Goal: Task Accomplishment & Management: Use online tool/utility

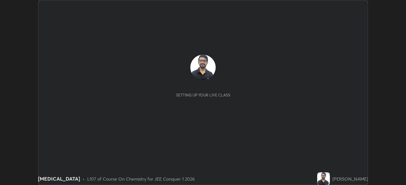
scroll to position [185, 405]
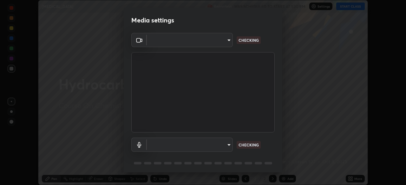
type input "58bb2390f23c468440353df0479802826a2cf34cec2d2474d9d64101ba3878b9"
type input "communications"
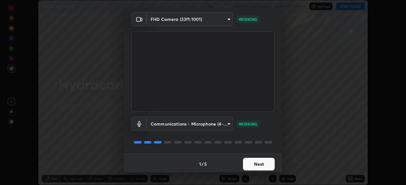
scroll to position [22, 0]
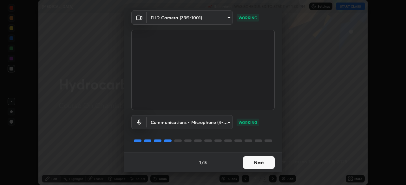
click at [260, 163] on button "Next" at bounding box center [259, 163] width 32 height 13
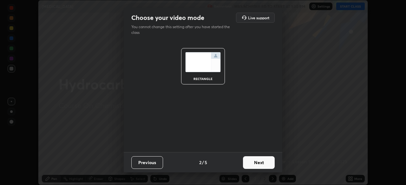
scroll to position [0, 0]
click at [253, 163] on button "Next" at bounding box center [259, 163] width 32 height 13
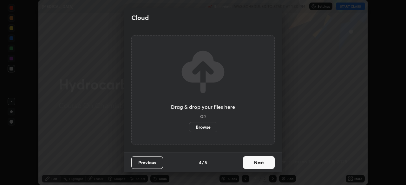
click at [253, 166] on button "Next" at bounding box center [259, 163] width 32 height 13
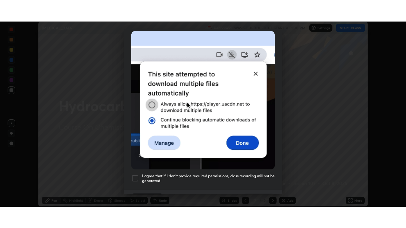
scroll to position [152, 0]
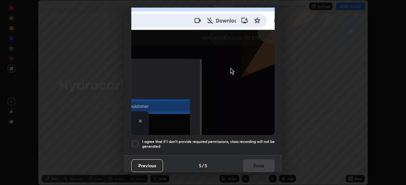
click at [135, 140] on div at bounding box center [135, 144] width 8 height 8
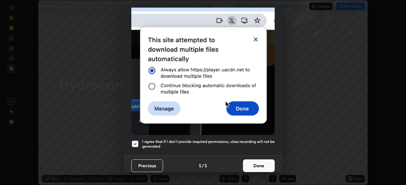
click at [259, 163] on button "Done" at bounding box center [259, 166] width 32 height 13
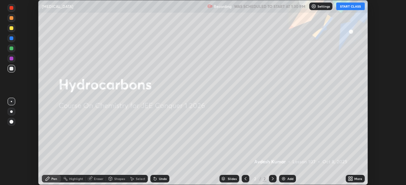
click at [351, 180] on icon at bounding box center [351, 180] width 2 height 2
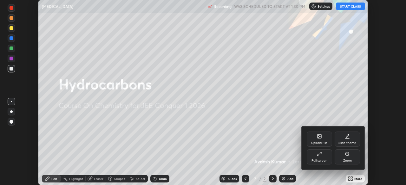
click at [317, 161] on div "Full screen" at bounding box center [319, 160] width 16 height 3
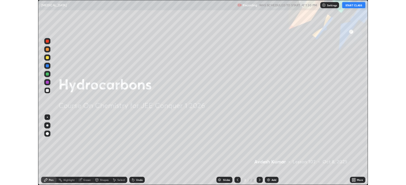
scroll to position [228, 406]
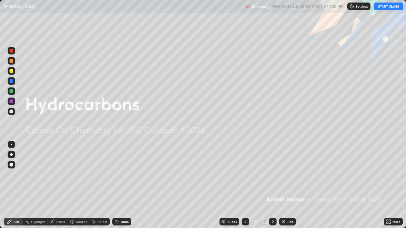
click at [394, 8] on button "START CLASS" at bounding box center [388, 7] width 29 height 8
click at [289, 185] on div "Add" at bounding box center [290, 221] width 6 height 3
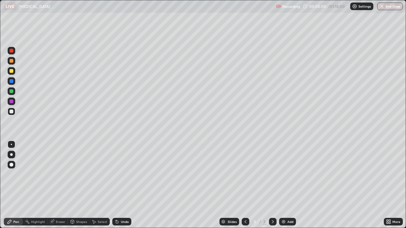
click at [12, 155] on div at bounding box center [11, 154] width 3 height 3
click at [119, 185] on div "Undo" at bounding box center [121, 222] width 19 height 8
click at [13, 72] on div at bounding box center [12, 71] width 4 height 4
click at [121, 185] on div "Undo" at bounding box center [125, 221] width 8 height 3
click at [116, 185] on icon at bounding box center [116, 220] width 1 height 1
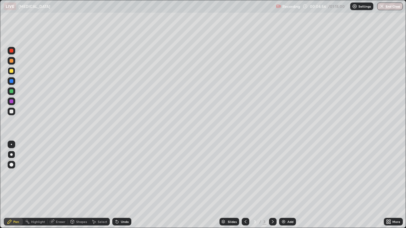
click at [122, 185] on div "Undo" at bounding box center [125, 221] width 8 height 3
click at [118, 185] on div "Undo" at bounding box center [121, 222] width 19 height 8
click at [118, 185] on icon at bounding box center [116, 221] width 5 height 5
click at [13, 113] on div at bounding box center [12, 112] width 8 height 8
click at [12, 71] on div at bounding box center [12, 71] width 4 height 4
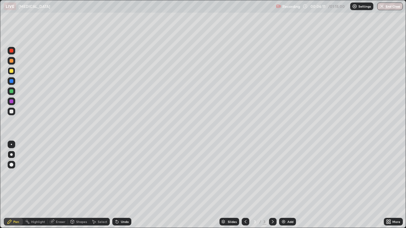
click at [11, 114] on div at bounding box center [12, 112] width 8 height 8
click at [9, 70] on div at bounding box center [12, 71] width 8 height 8
click at [13, 115] on div at bounding box center [12, 112] width 8 height 8
click at [283, 185] on img at bounding box center [283, 221] width 5 height 5
click at [116, 185] on icon at bounding box center [117, 222] width 3 height 3
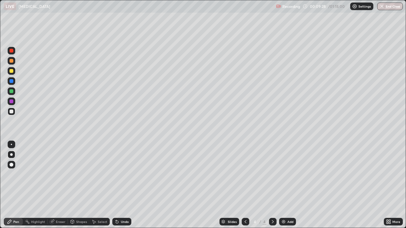
click at [81, 185] on div "Shapes" at bounding box center [81, 221] width 11 height 3
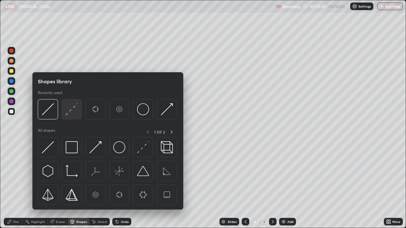
click at [71, 114] on img at bounding box center [72, 109] width 12 height 12
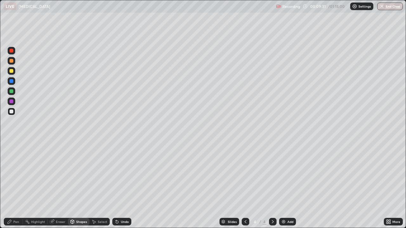
click at [16, 185] on div "Pen" at bounding box center [16, 221] width 6 height 3
click at [115, 185] on div "Undo" at bounding box center [121, 222] width 19 height 8
click at [116, 185] on icon at bounding box center [117, 222] width 3 height 3
click at [118, 185] on icon at bounding box center [116, 221] width 5 height 5
click at [57, 185] on div "Eraser" at bounding box center [58, 222] width 20 height 8
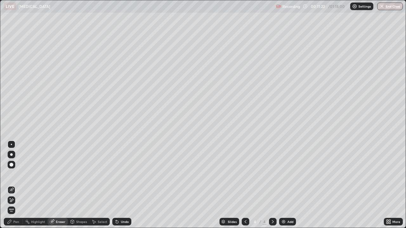
click at [15, 185] on div at bounding box center [12, 200] width 8 height 8
click at [13, 185] on div "Pen" at bounding box center [16, 221] width 6 height 3
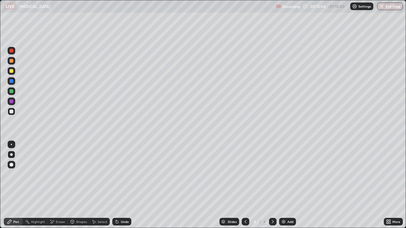
click at [118, 185] on div "Undo" at bounding box center [121, 222] width 19 height 8
click at [119, 185] on div "Undo" at bounding box center [121, 222] width 19 height 8
click at [122, 185] on div "Undo" at bounding box center [121, 221] width 22 height 13
click at [284, 185] on img at bounding box center [283, 221] width 5 height 5
click at [116, 185] on icon at bounding box center [117, 222] width 3 height 3
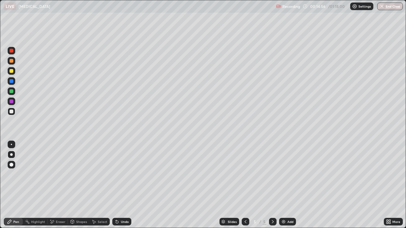
click at [117, 185] on icon at bounding box center [116, 221] width 5 height 5
click at [116, 185] on icon at bounding box center [116, 220] width 1 height 1
click at [118, 185] on icon at bounding box center [116, 221] width 5 height 5
click at [116, 185] on icon at bounding box center [116, 220] width 1 height 1
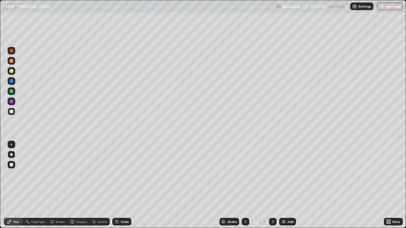
click at [116, 185] on icon at bounding box center [117, 222] width 3 height 3
click at [11, 73] on div at bounding box center [12, 71] width 8 height 8
click at [123, 185] on div "Undo" at bounding box center [125, 221] width 8 height 3
click at [11, 112] on div at bounding box center [12, 112] width 4 height 4
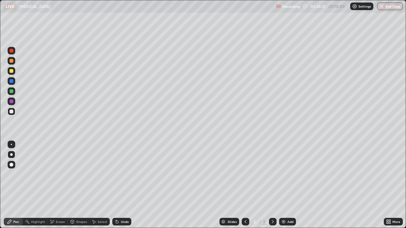
click at [288, 185] on div "Add" at bounding box center [290, 221] width 6 height 3
click at [104, 5] on div "LIVE [MEDICAL_DATA]" at bounding box center [138, 6] width 269 height 13
click at [116, 185] on icon at bounding box center [117, 222] width 3 height 3
click at [286, 185] on div "Add" at bounding box center [287, 222] width 17 height 8
click at [121, 185] on div "Undo" at bounding box center [121, 222] width 19 height 8
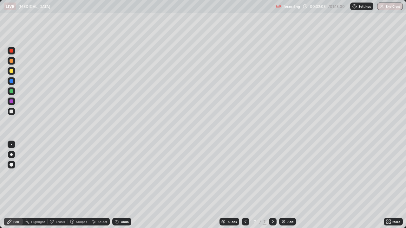
click at [120, 185] on div "Undo" at bounding box center [121, 222] width 19 height 8
click at [121, 185] on div "Undo" at bounding box center [125, 221] width 8 height 3
click at [119, 185] on div "Undo" at bounding box center [121, 222] width 19 height 8
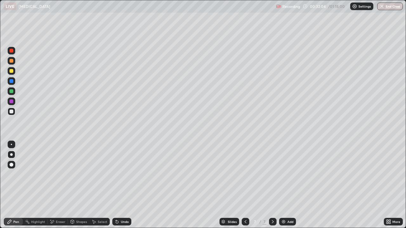
click at [118, 185] on div "Undo" at bounding box center [121, 222] width 19 height 8
click at [117, 185] on div "Undo" at bounding box center [121, 222] width 19 height 8
click at [116, 185] on icon at bounding box center [117, 222] width 3 height 3
click at [11, 71] on div at bounding box center [12, 71] width 4 height 4
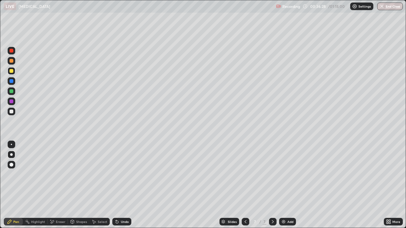
click at [10, 111] on div at bounding box center [12, 112] width 4 height 4
click at [75, 185] on div "Shapes" at bounding box center [79, 222] width 22 height 8
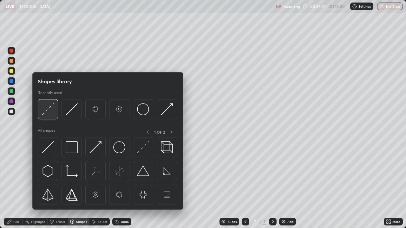
click at [50, 113] on img at bounding box center [48, 109] width 12 height 12
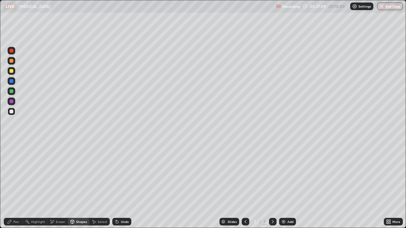
click at [16, 185] on div "Pen" at bounding box center [16, 221] width 6 height 3
click at [118, 185] on icon at bounding box center [116, 221] width 5 height 5
click at [10, 93] on div at bounding box center [12, 91] width 4 height 4
click at [10, 112] on div at bounding box center [12, 112] width 4 height 4
click at [283, 185] on img at bounding box center [283, 221] width 5 height 5
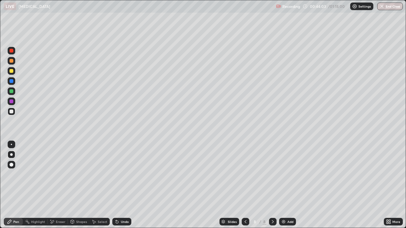
click at [121, 185] on div "Undo" at bounding box center [125, 221] width 8 height 3
click at [117, 185] on icon at bounding box center [117, 222] width 3 height 3
click at [116, 185] on icon at bounding box center [117, 222] width 3 height 3
click at [118, 185] on icon at bounding box center [116, 221] width 5 height 5
click at [123, 185] on div "Undo" at bounding box center [125, 221] width 8 height 3
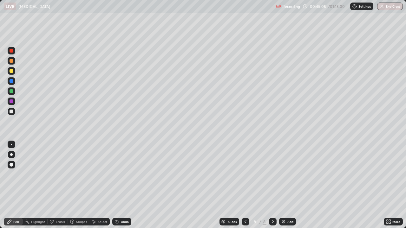
click at [116, 185] on icon at bounding box center [117, 222] width 3 height 3
click at [119, 185] on div "Undo" at bounding box center [121, 222] width 19 height 8
click at [11, 71] on div at bounding box center [12, 71] width 4 height 4
click at [119, 185] on div "Undo" at bounding box center [121, 222] width 19 height 8
click at [13, 115] on div at bounding box center [12, 112] width 8 height 8
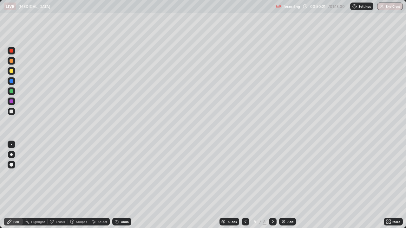
click at [282, 185] on img at bounding box center [283, 221] width 5 height 5
click at [117, 185] on icon at bounding box center [116, 221] width 5 height 5
click at [119, 185] on div "Undo" at bounding box center [121, 222] width 19 height 8
click at [121, 185] on div "Undo" at bounding box center [125, 221] width 8 height 3
click at [11, 72] on div at bounding box center [12, 71] width 4 height 4
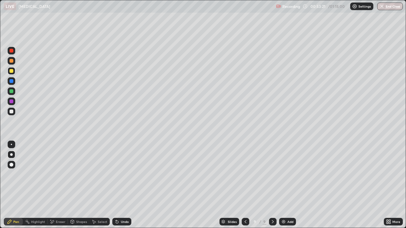
click at [14, 111] on div at bounding box center [12, 112] width 8 height 8
click at [121, 185] on div "Undo" at bounding box center [125, 221] width 8 height 3
click at [118, 185] on div "Undo" at bounding box center [121, 222] width 19 height 8
click at [285, 185] on div "Add" at bounding box center [287, 222] width 17 height 8
click at [13, 71] on div at bounding box center [12, 71] width 4 height 4
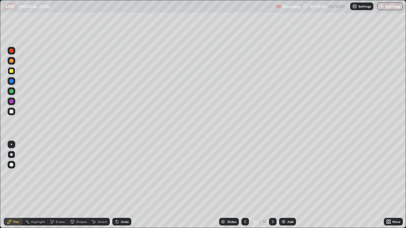
click at [12, 112] on div at bounding box center [12, 112] width 4 height 4
click at [116, 185] on icon at bounding box center [116, 220] width 1 height 1
click at [386, 10] on button "End Class" at bounding box center [390, 7] width 26 height 8
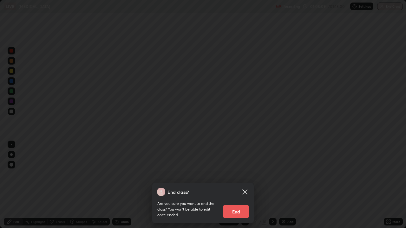
click at [240, 185] on button "End" at bounding box center [235, 211] width 25 height 13
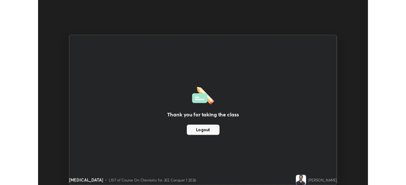
scroll to position [31499, 31278]
